Goal: Navigation & Orientation: Find specific page/section

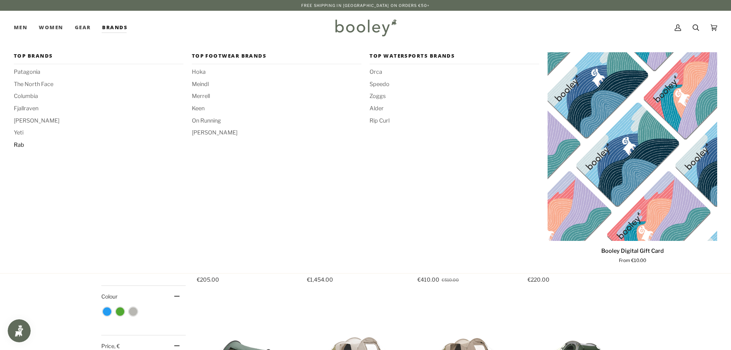
click at [18, 144] on span "Rab" at bounding box center [99, 145] width 170 height 8
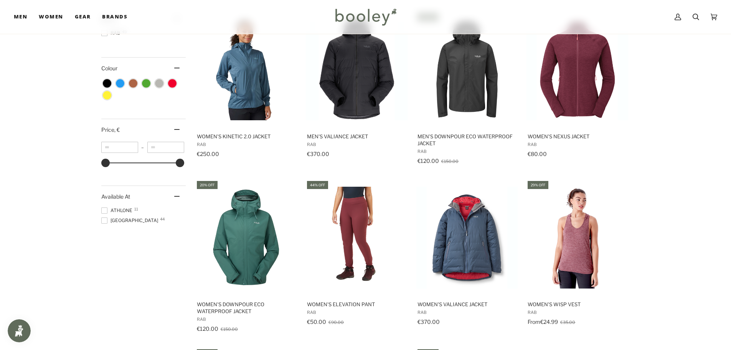
scroll to position [744, 0]
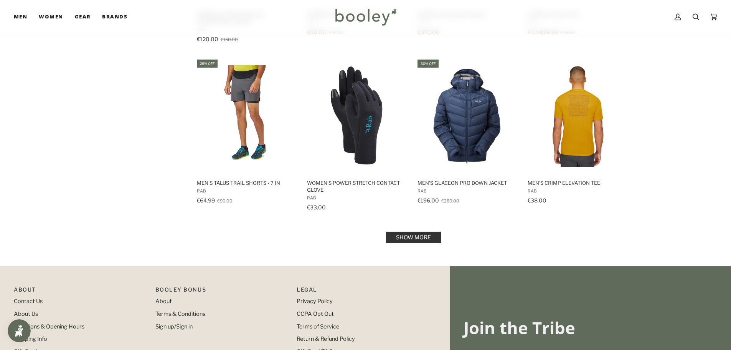
click at [403, 233] on link "Show more" at bounding box center [413, 237] width 55 height 12
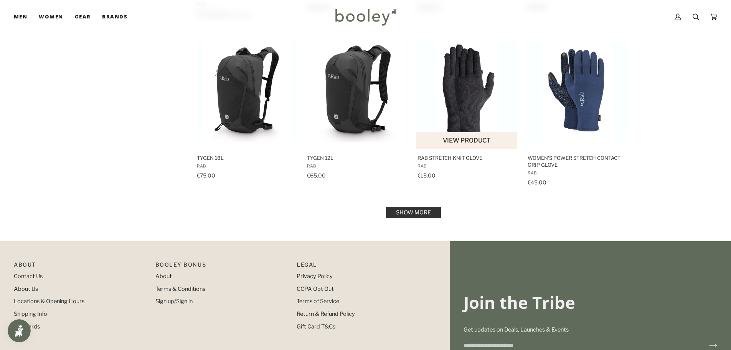
scroll to position [1589, 0]
click at [417, 211] on link "Show more" at bounding box center [413, 212] width 55 height 12
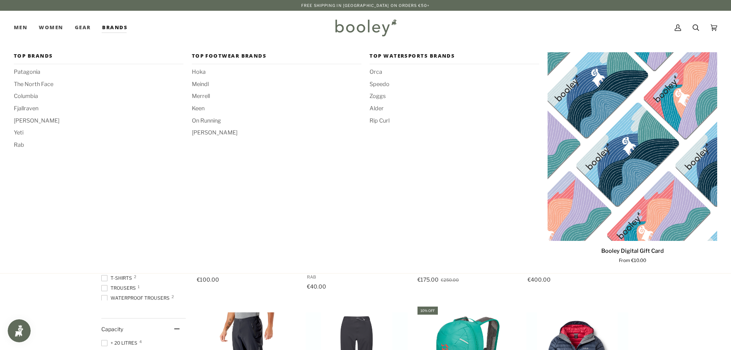
click at [121, 28] on link "Brands" at bounding box center [114, 28] width 37 height 34
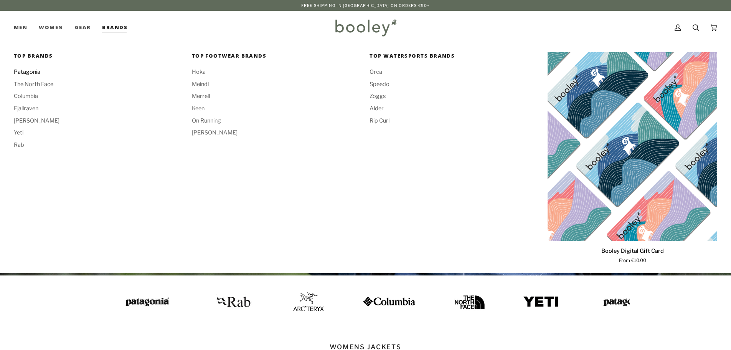
click at [34, 69] on span "Patagonia" at bounding box center [99, 72] width 170 height 8
